Goal: Book appointment/travel/reservation

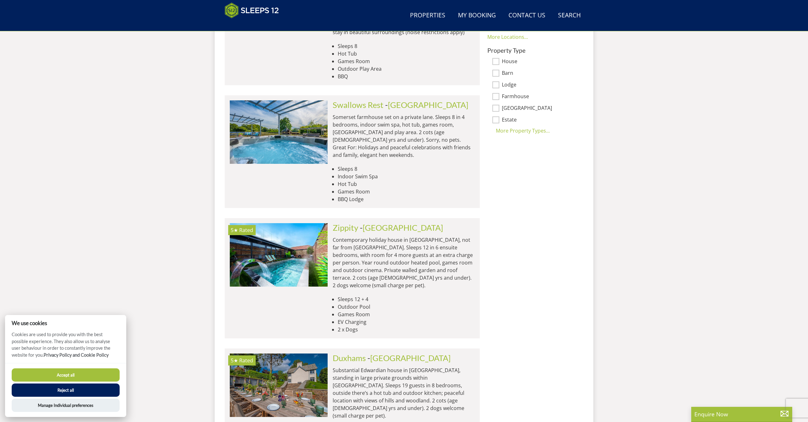
scroll to position [494, 0]
click at [378, 223] on link "[GEOGRAPHIC_DATA]" at bounding box center [403, 227] width 80 height 9
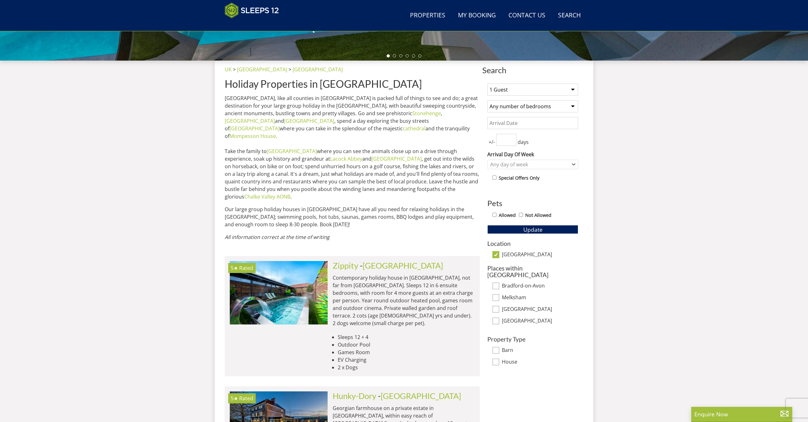
scroll to position [195, 0]
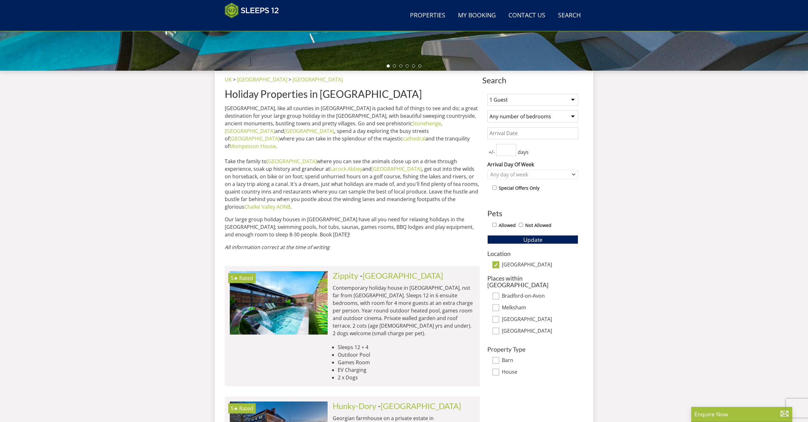
select select "12"
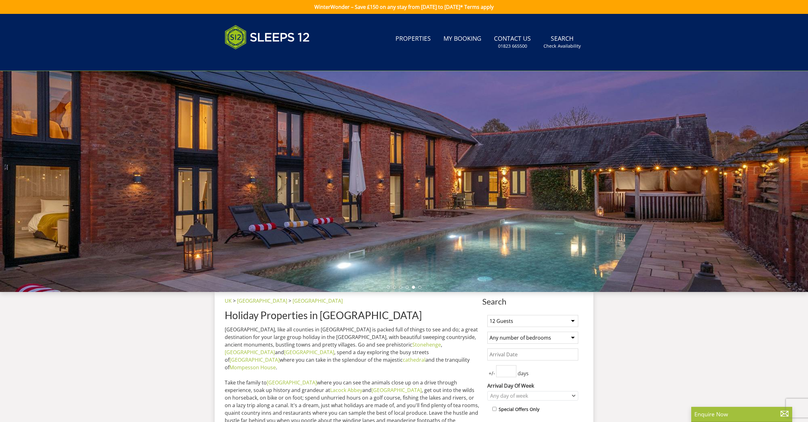
scroll to position [0, 0]
click at [563, 394] on div "Any day of week" at bounding box center [530, 395] width 82 height 7
click at [502, 360] on div "[DATE]" at bounding box center [533, 364] width 90 height 11
click at [440, 334] on p "[GEOGRAPHIC_DATA], like all counties in [GEOGRAPHIC_DATA] is packed full of thi…" at bounding box center [352, 379] width 255 height 106
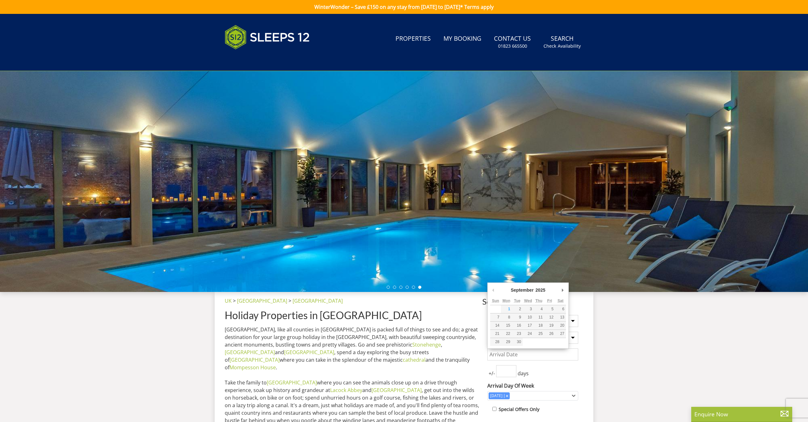
click at [536, 355] on input "Date" at bounding box center [532, 354] width 91 height 12
type input "[DATE]"
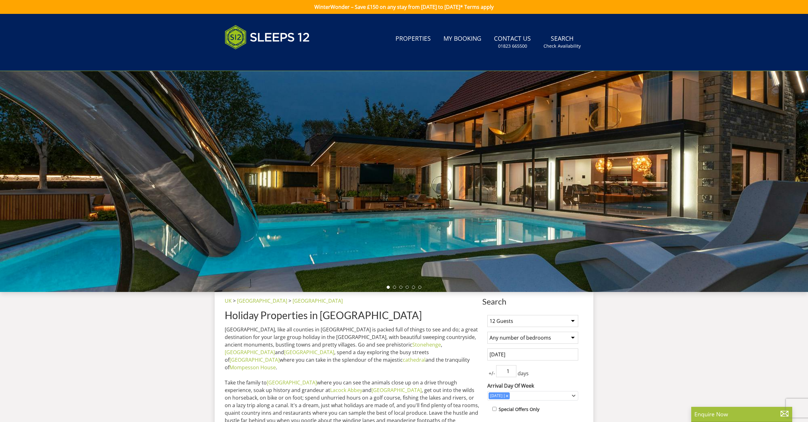
click at [511, 371] on input "1" at bounding box center [506, 371] width 20 height 12
click at [511, 371] on input "2" at bounding box center [506, 371] width 20 height 12
type input "3"
click at [511, 371] on input "3" at bounding box center [506, 371] width 20 height 12
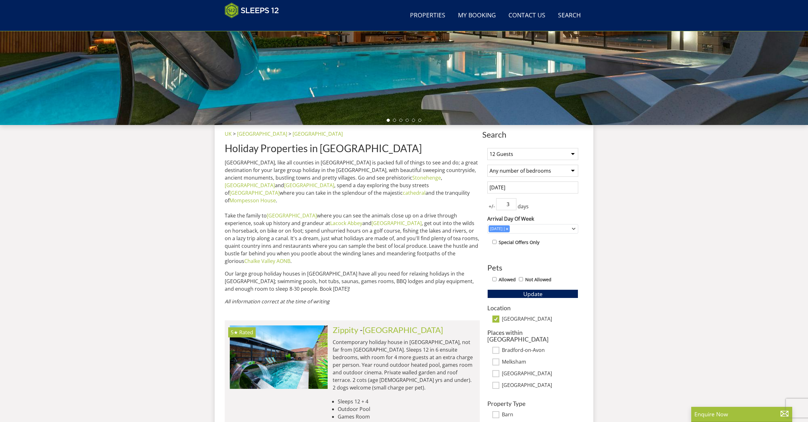
scroll to position [142, 0]
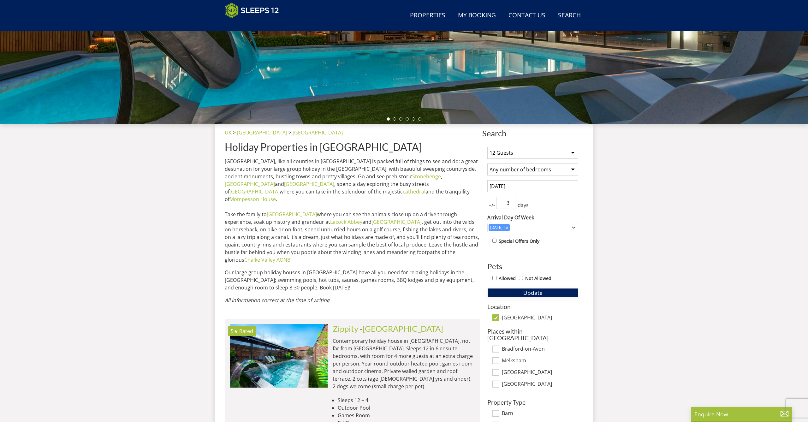
click at [514, 294] on button "Update" at bounding box center [532, 292] width 91 height 9
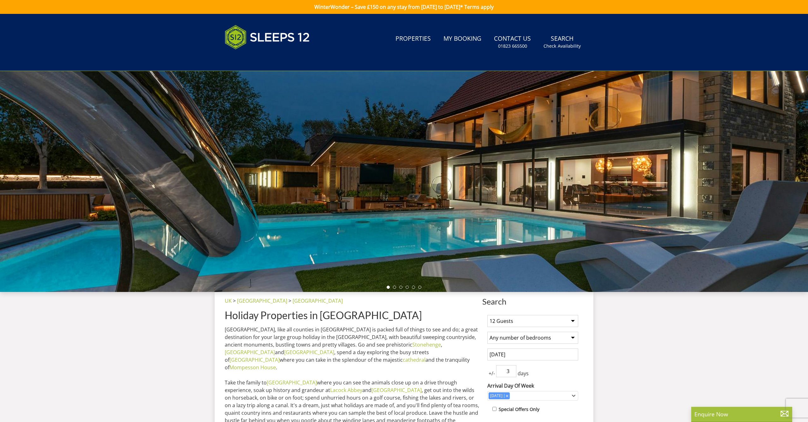
scroll to position [0, 0]
click at [412, 39] on link "Properties" at bounding box center [413, 39] width 40 height 14
